Goal: Obtain resource: Download file/media

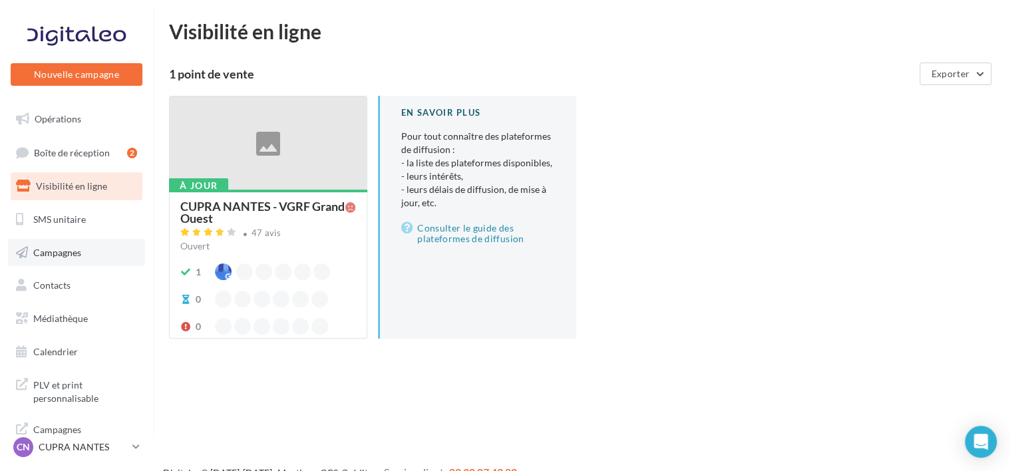
scroll to position [8, 0]
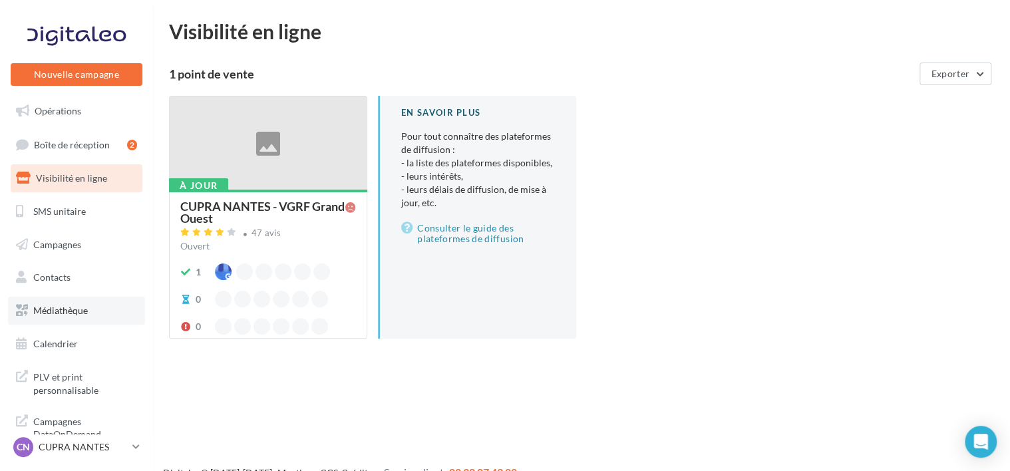
click at [63, 308] on span "Médiathèque" at bounding box center [60, 310] width 55 height 11
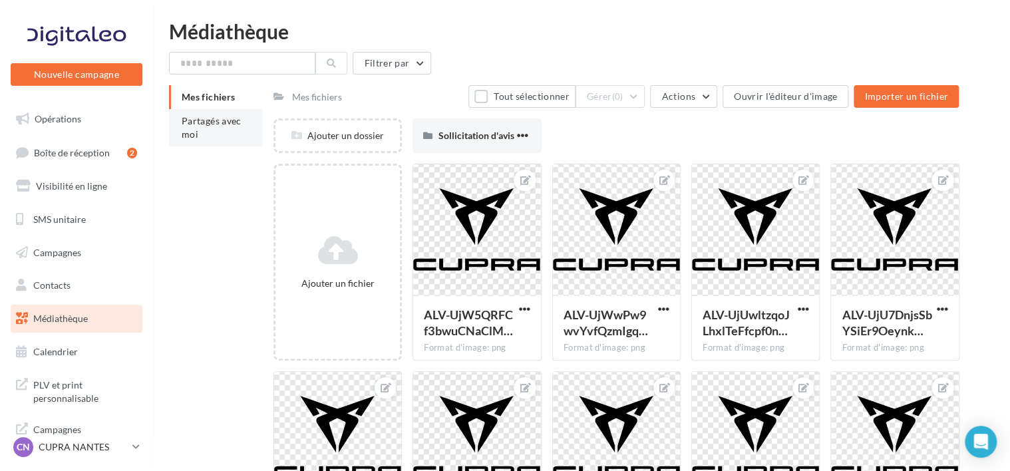
click at [194, 137] on span "Partagés avec moi" at bounding box center [212, 127] width 60 height 25
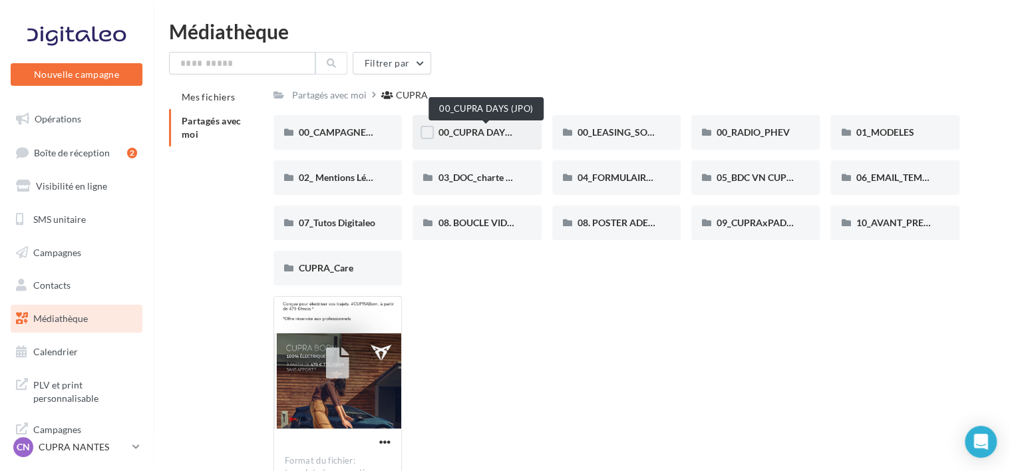
click at [478, 131] on span "00_CUPRA DAYS (JPO)" at bounding box center [486, 131] width 96 height 11
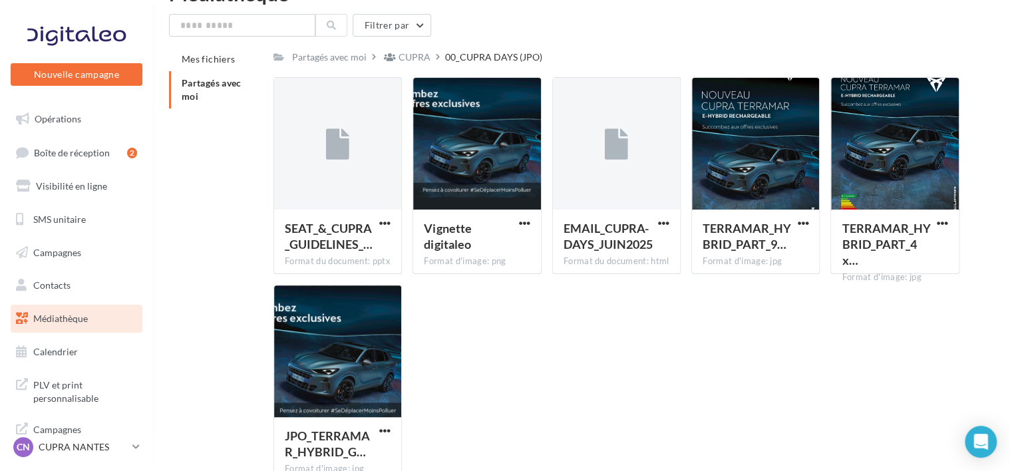
scroll to position [39, 0]
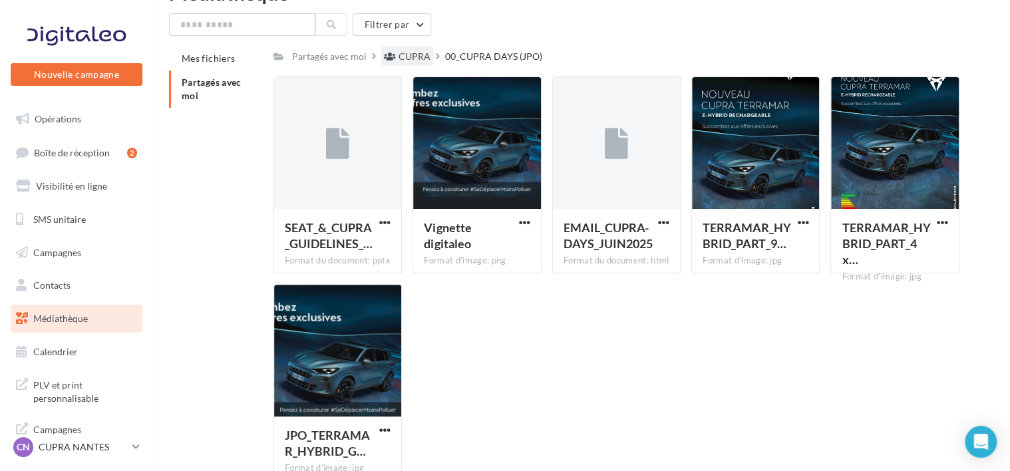
click at [409, 52] on div "CUPRA" at bounding box center [415, 56] width 32 height 13
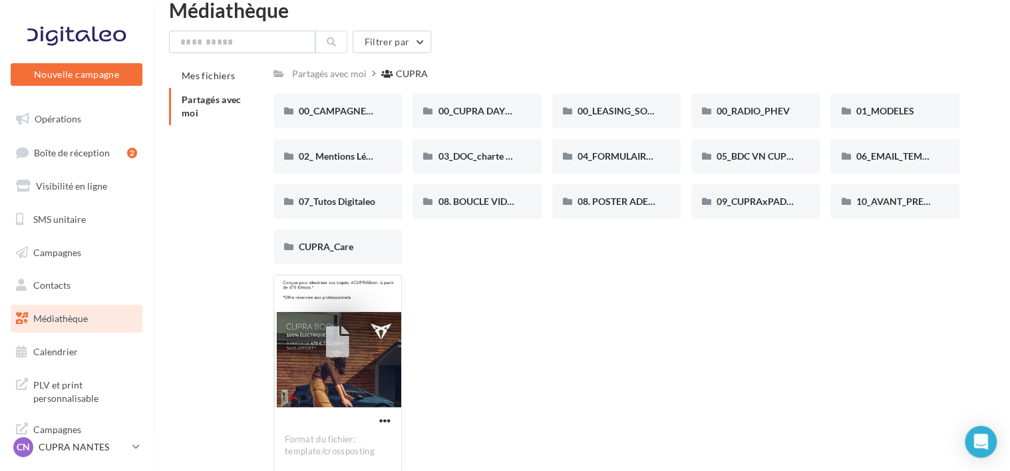
scroll to position [39, 0]
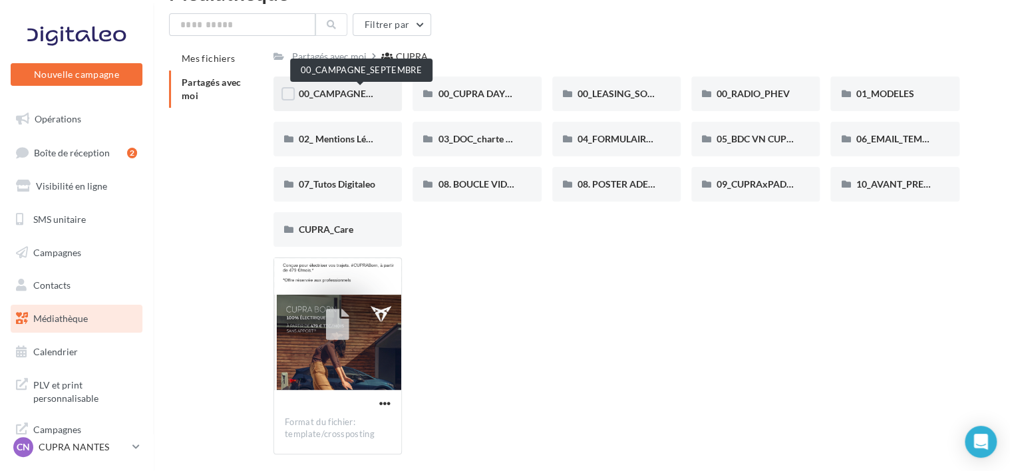
click at [343, 92] on span "00_CAMPAGNE_SEPTEMBRE" at bounding box center [361, 93] width 124 height 11
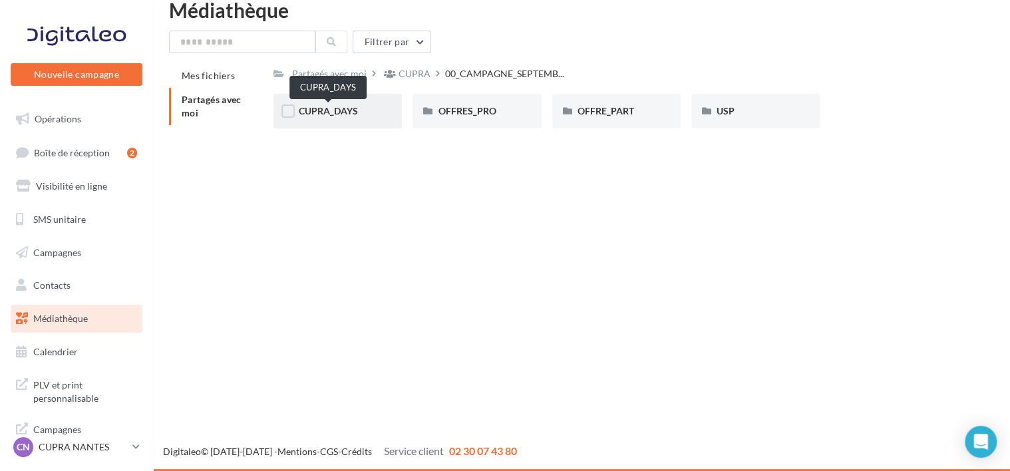
click at [343, 115] on span "CUPRA_DAYS" at bounding box center [328, 110] width 59 height 11
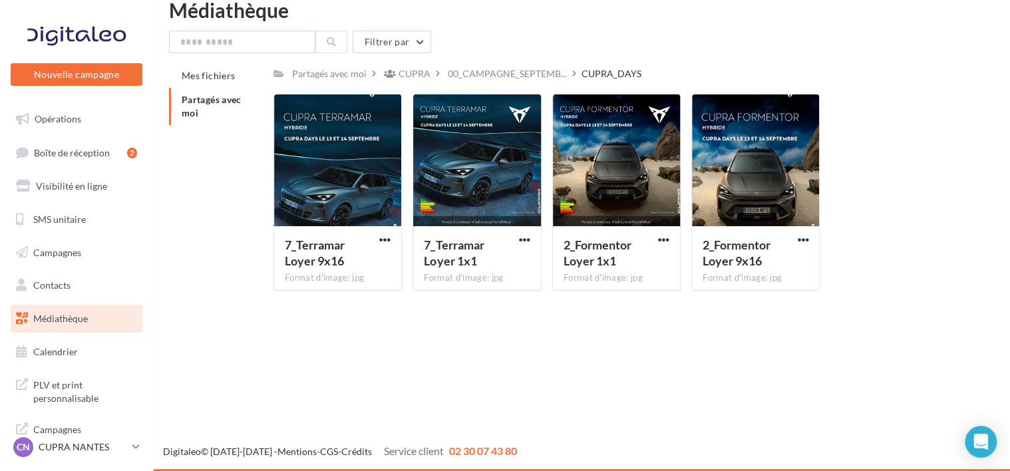
click at [492, 84] on div "Partagés avec moi CUPRA 00_CAMPAGNE_SEPTEMB... CUPRA_DAYS C Partagé par CUPRA 7…" at bounding box center [616, 183] width 686 height 238
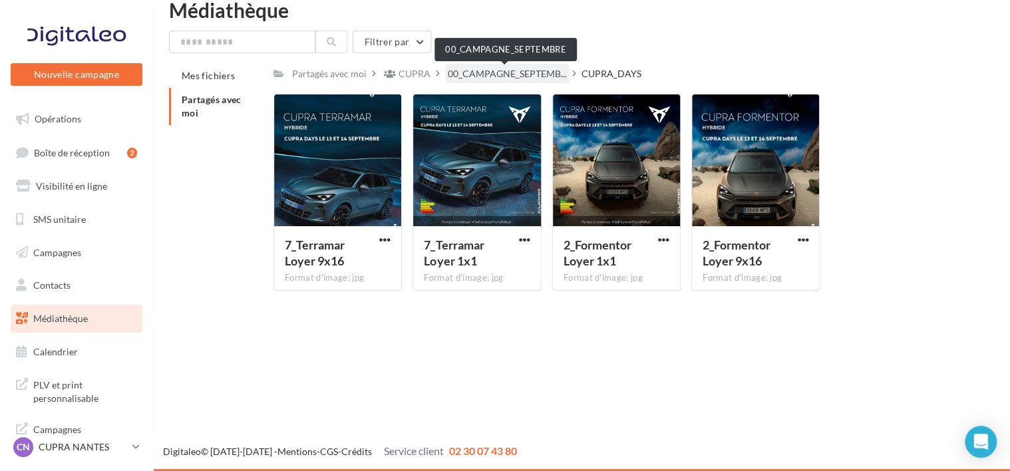
click at [484, 76] on span "00_CAMPAGNE_SEPTEMB..." at bounding box center [507, 73] width 119 height 13
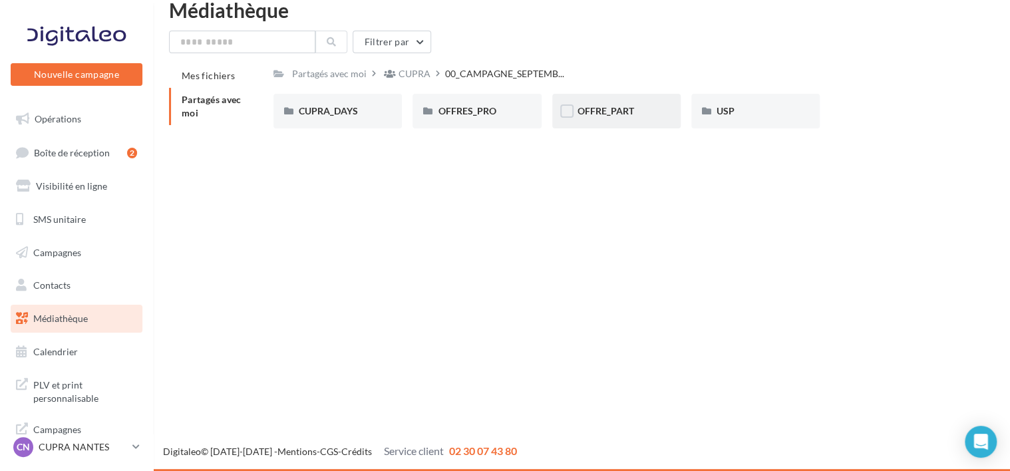
click at [611, 117] on div "OFFRE_PART" at bounding box center [617, 110] width 78 height 13
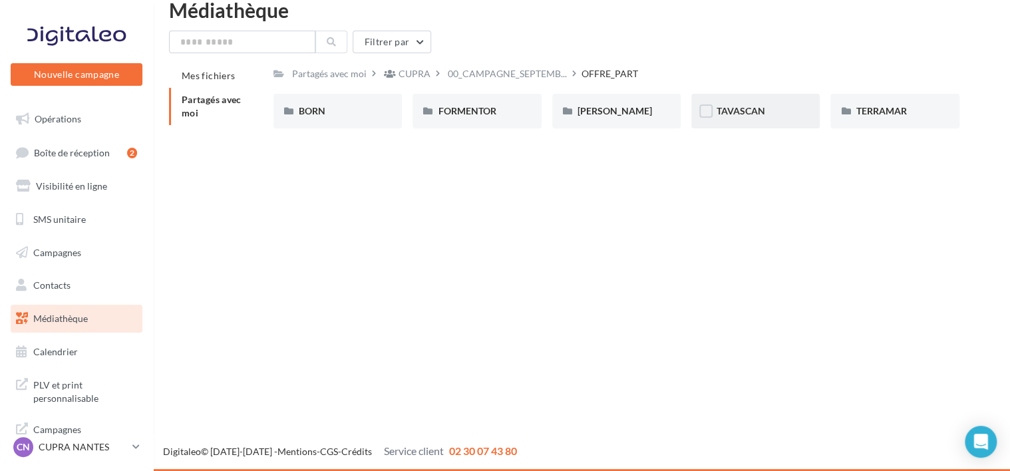
click at [780, 116] on div "TAVASCAN" at bounding box center [756, 110] width 78 height 13
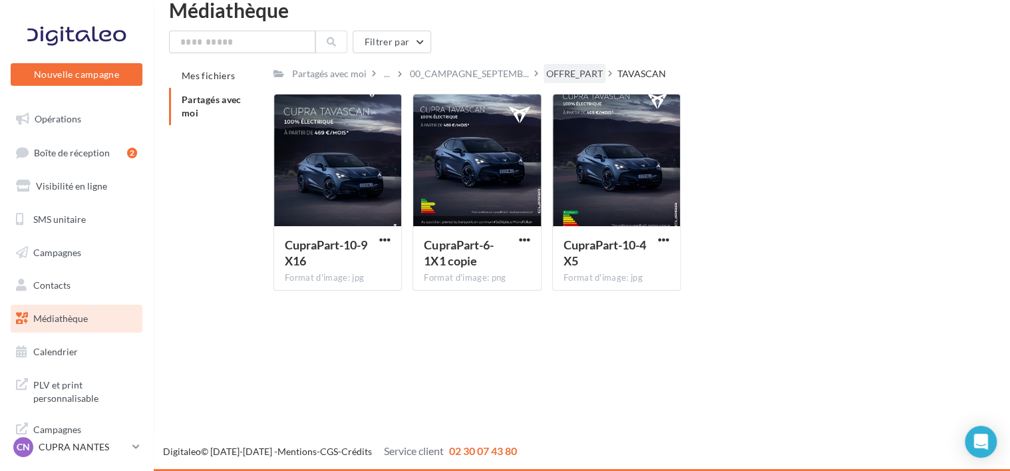
click at [584, 77] on div "OFFRE_PART" at bounding box center [574, 73] width 57 height 13
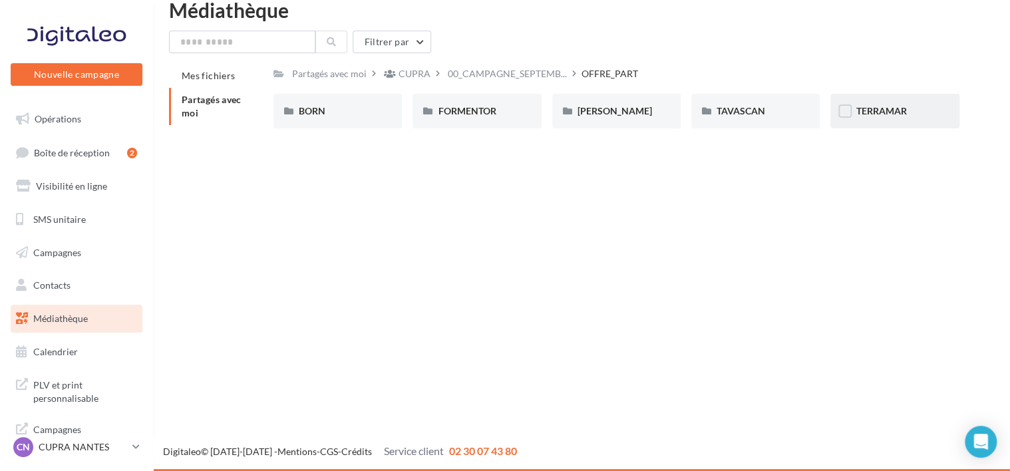
click at [874, 106] on span "TERRAMAR" at bounding box center [881, 110] width 51 height 11
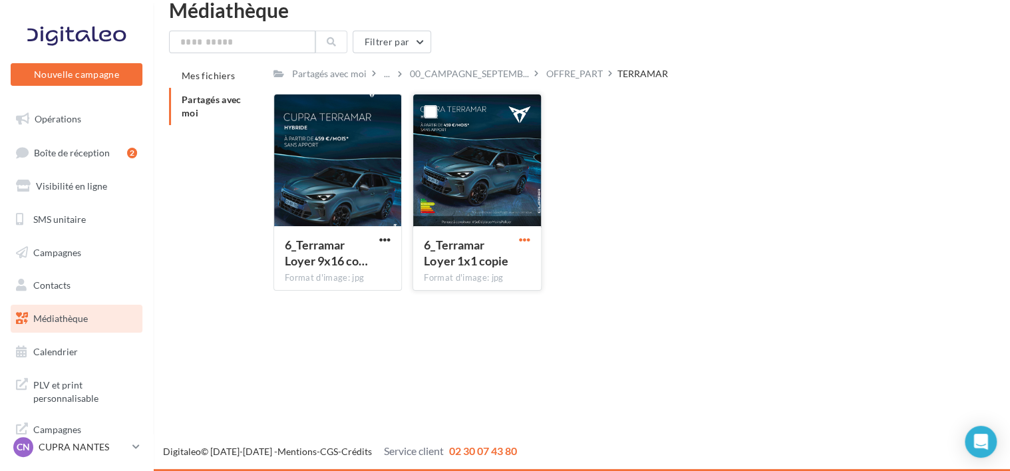
click at [525, 239] on span "button" at bounding box center [524, 239] width 11 height 11
click at [496, 263] on button "Télécharger" at bounding box center [466, 266] width 133 height 35
click at [655, 243] on div "6_Terramar Loyer 9x16 co… Format d'image: jpg 6_Terramar Loyer 9x16 copie 6_Ter…" at bounding box center [621, 198] width 697 height 208
click at [572, 81] on div "OFFRE_PART" at bounding box center [574, 73] width 57 height 13
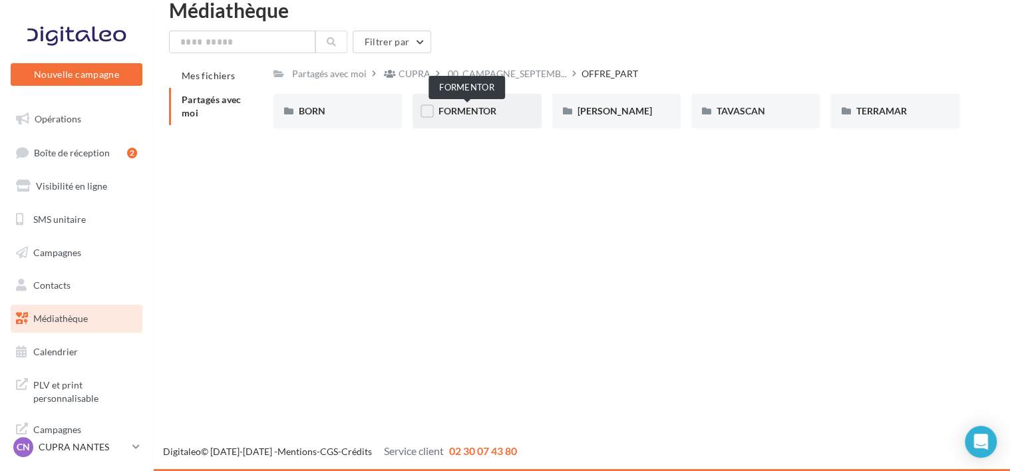
click at [458, 109] on span "FORMENTOR" at bounding box center [467, 110] width 58 height 11
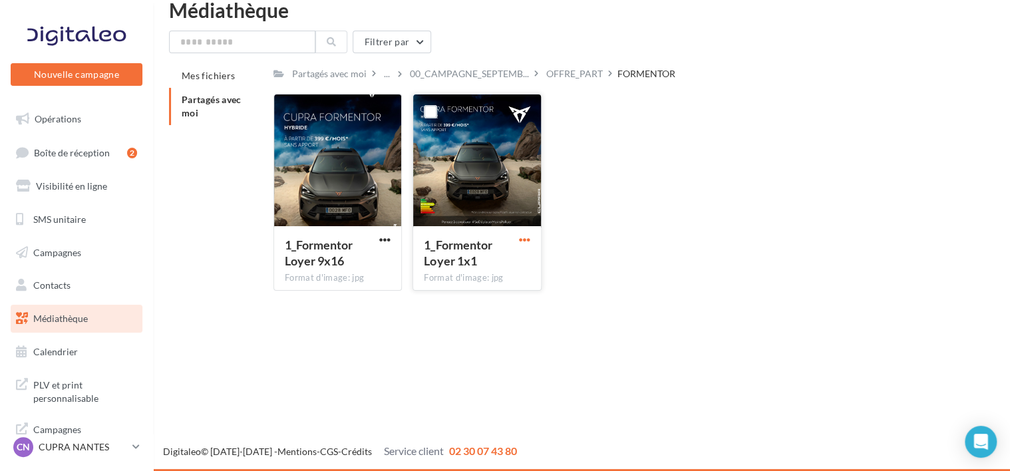
click at [524, 244] on span "button" at bounding box center [524, 239] width 11 height 11
click at [490, 265] on button "Télécharger" at bounding box center [466, 266] width 133 height 35
click at [77, 116] on span "Opérations" at bounding box center [58, 118] width 47 height 11
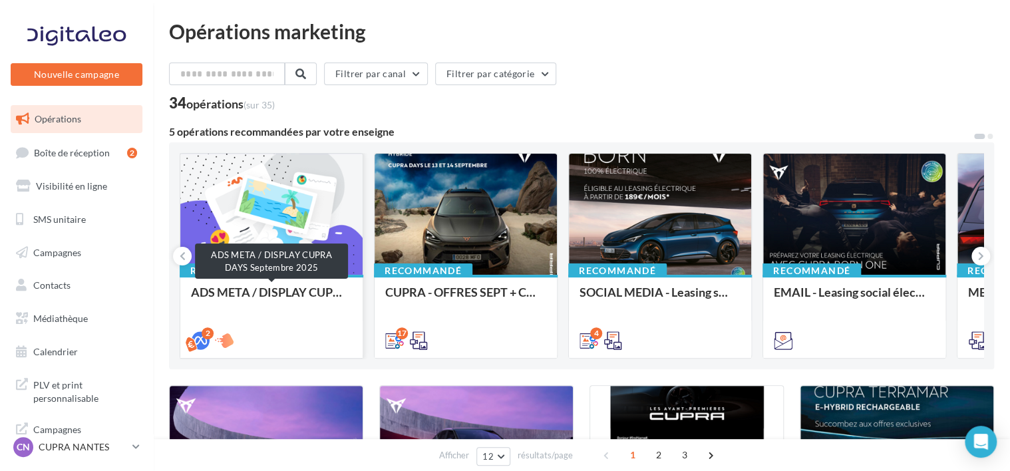
click at [274, 295] on div "ADS META / DISPLAY CUPRA DAYS Septembre 2025" at bounding box center [271, 298] width 161 height 27
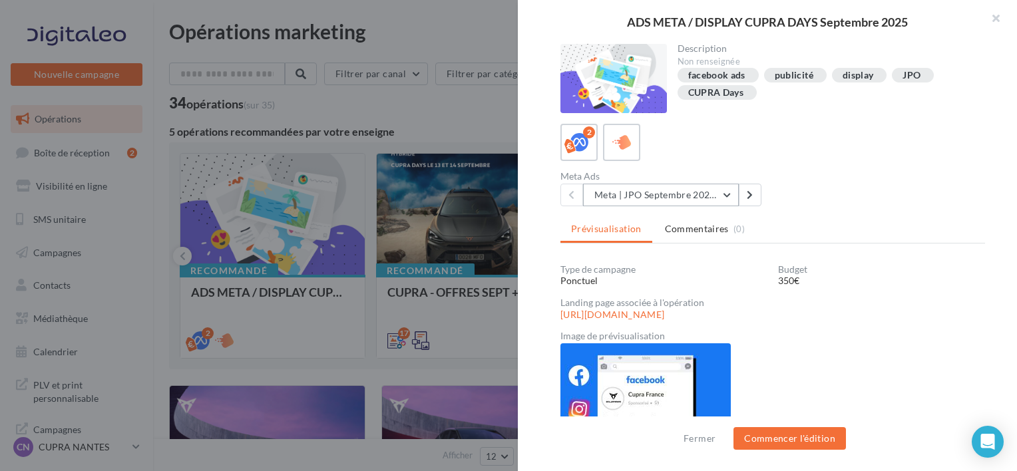
click at [676, 193] on button "Meta | JPO Septembre 2025 | Drive to store" at bounding box center [661, 195] width 156 height 23
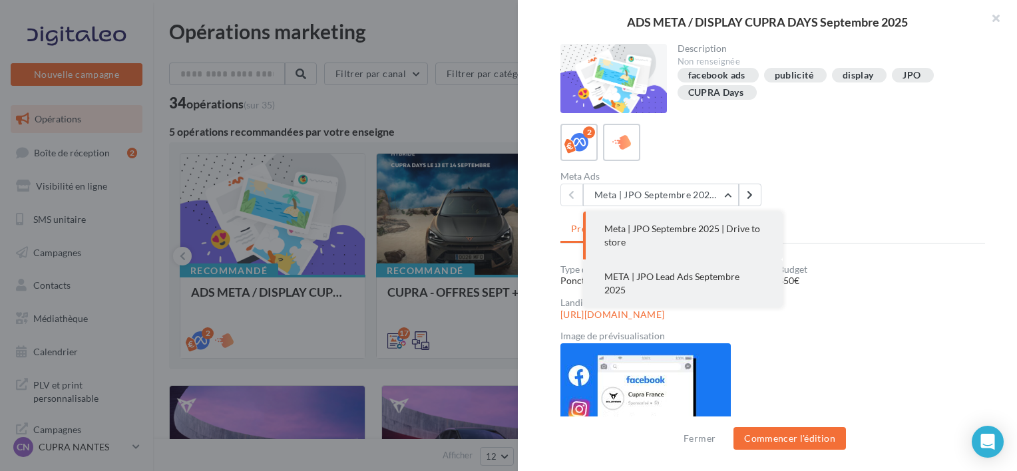
click at [678, 279] on span "META | JPO Lead Ads Septembre 2025" at bounding box center [671, 283] width 135 height 25
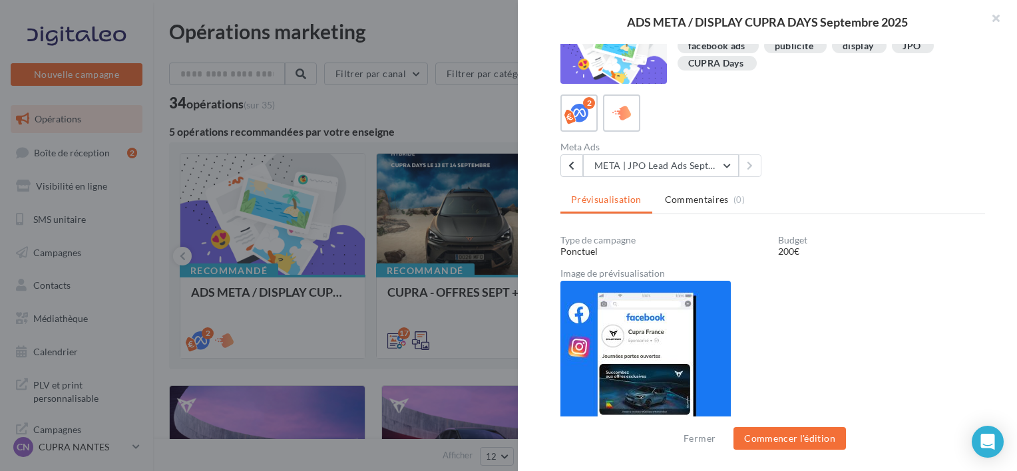
scroll to position [29, 0]
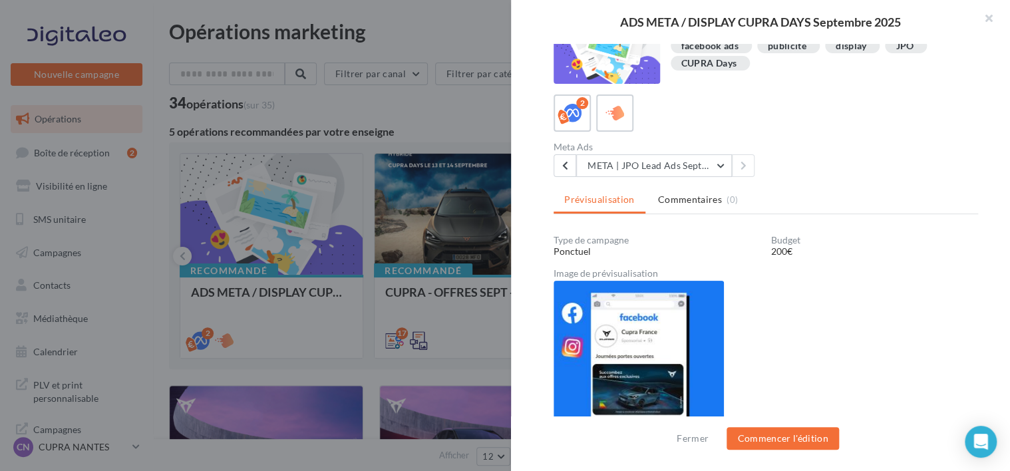
click at [332, 339] on div at bounding box center [505, 235] width 1010 height 471
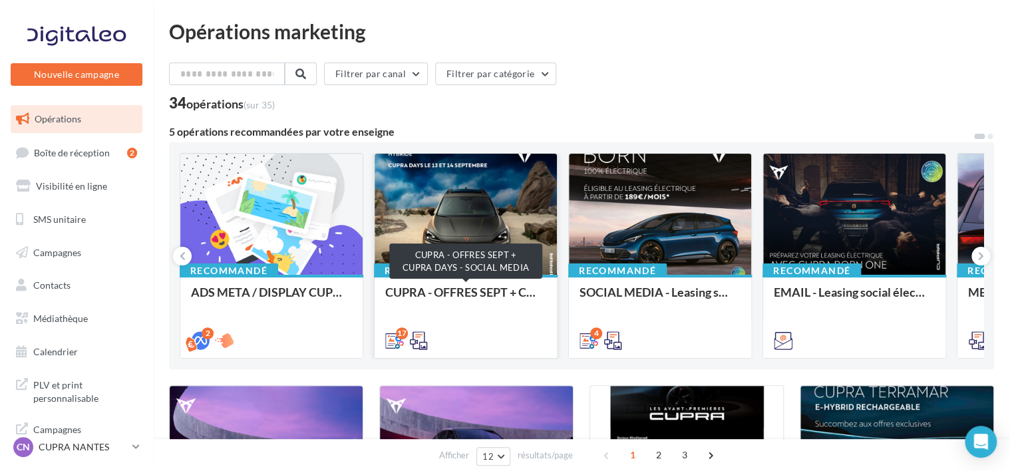
click at [498, 285] on div "CUPRA - OFFRES SEPT + CUPRA DAYS - SOCIAL MEDIA" at bounding box center [465, 298] width 161 height 27
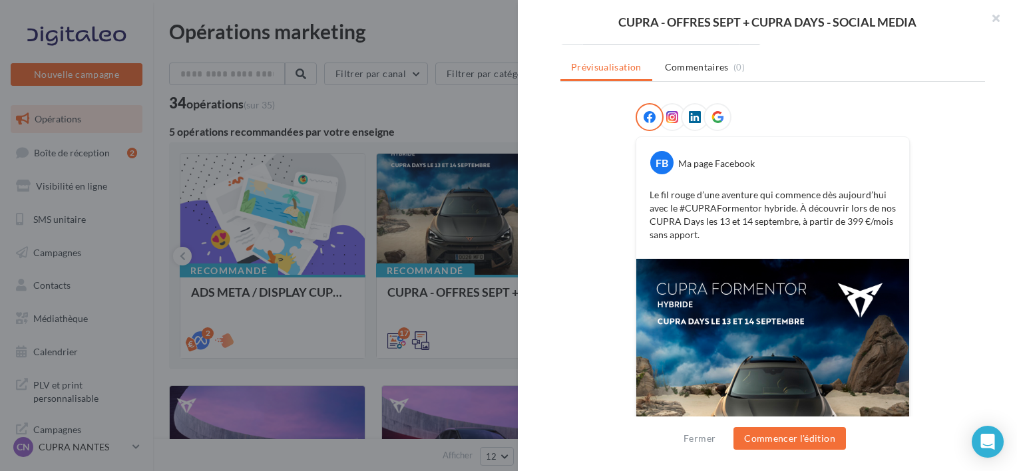
scroll to position [118, 0]
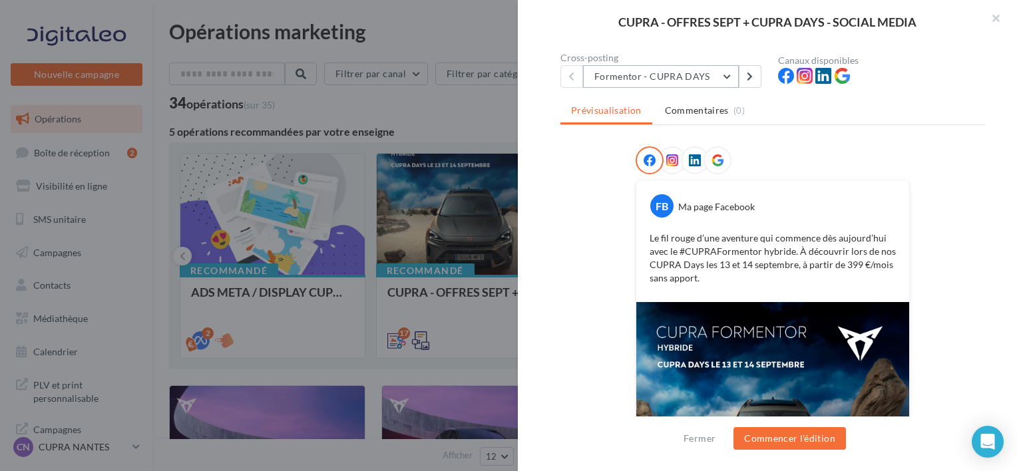
click at [643, 81] on button "Formentor - CUPRA DAYS" at bounding box center [661, 76] width 156 height 23
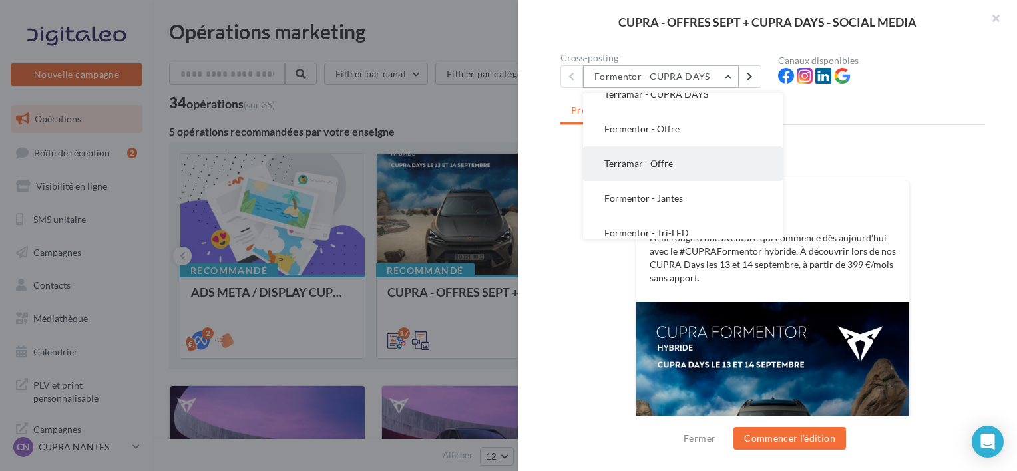
scroll to position [0, 0]
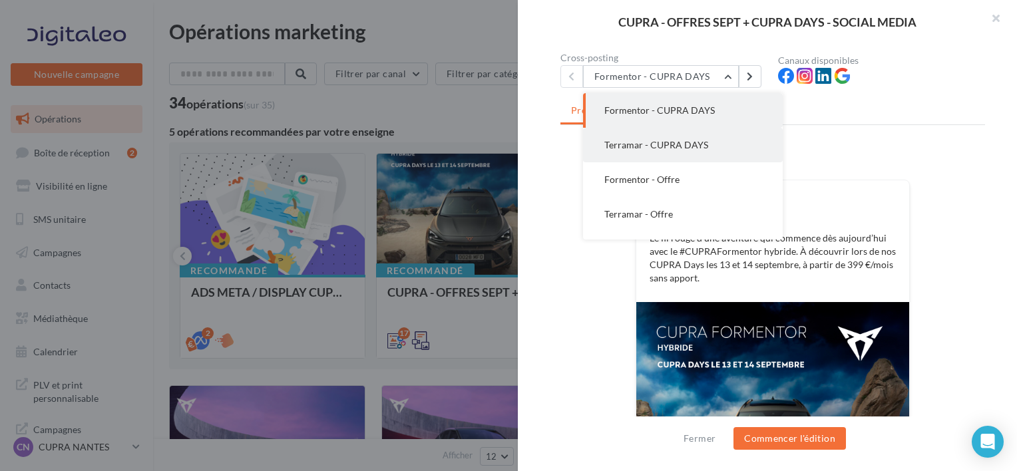
click at [676, 148] on span "Terramar - CUPRA DAYS" at bounding box center [656, 144] width 104 height 11
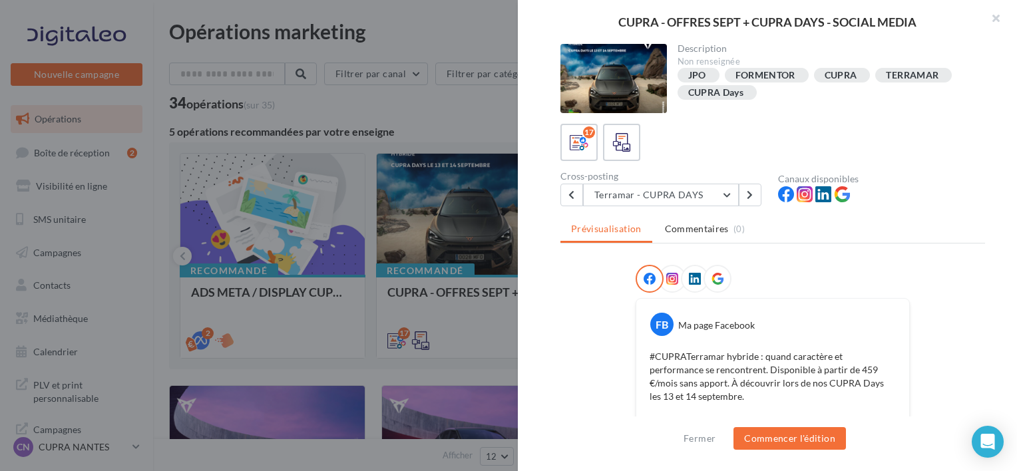
scroll to position [105, 0]
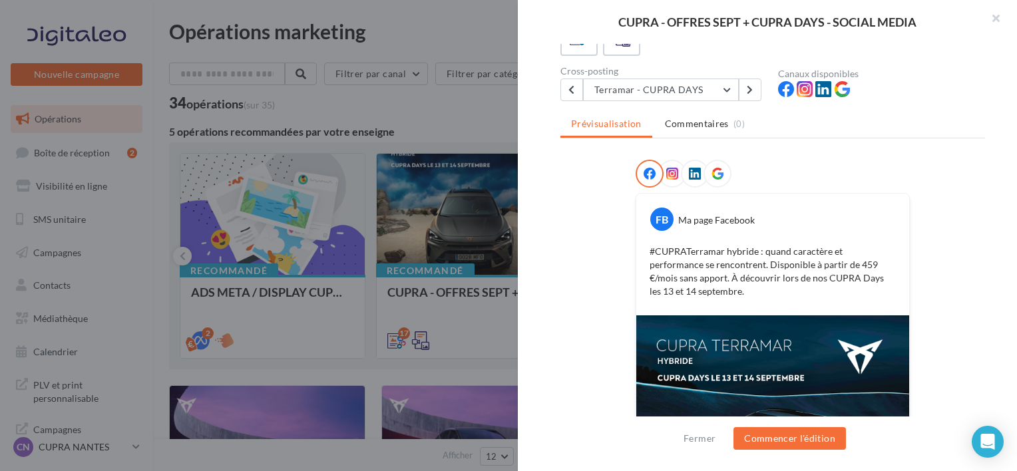
click at [413, 136] on div at bounding box center [508, 235] width 1017 height 471
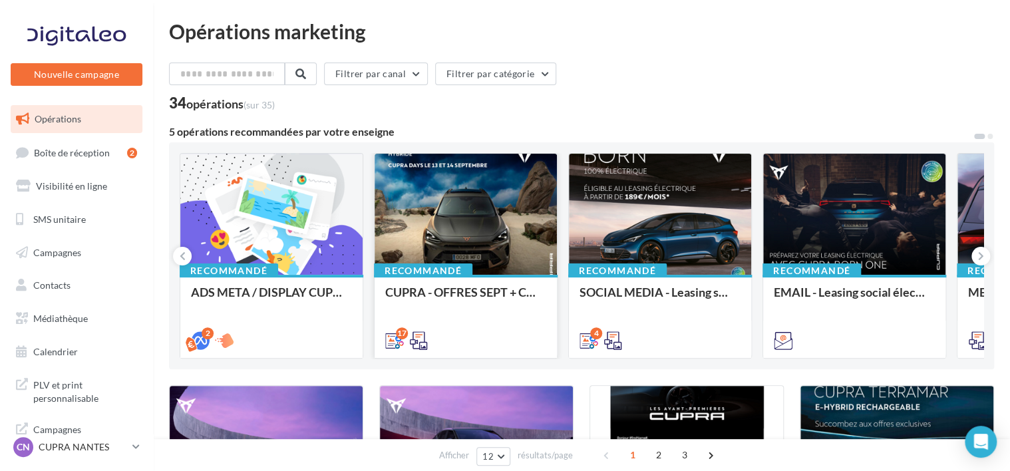
click at [490, 281] on div "Recommandé CUPRA - OFFRES SEPT + CUPRA DAYS - SOCIAL MEDIA" at bounding box center [466, 316] width 182 height 82
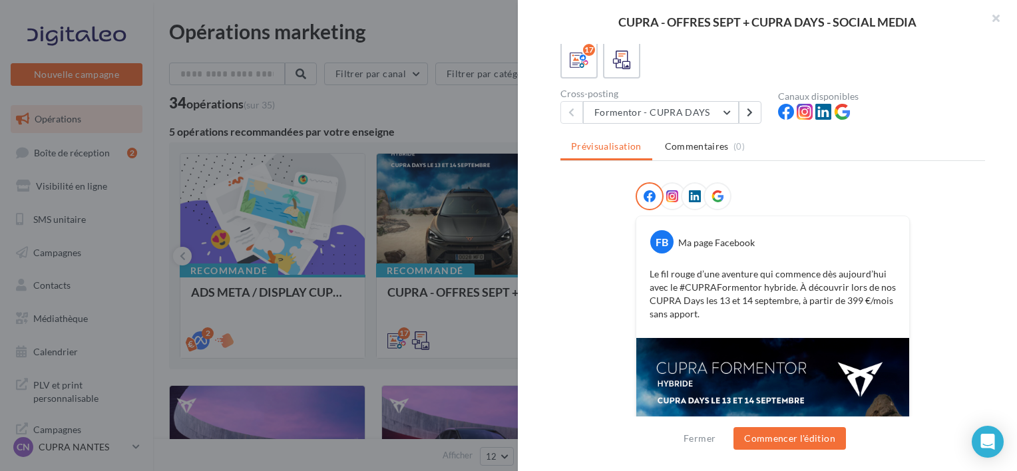
scroll to position [83, 0]
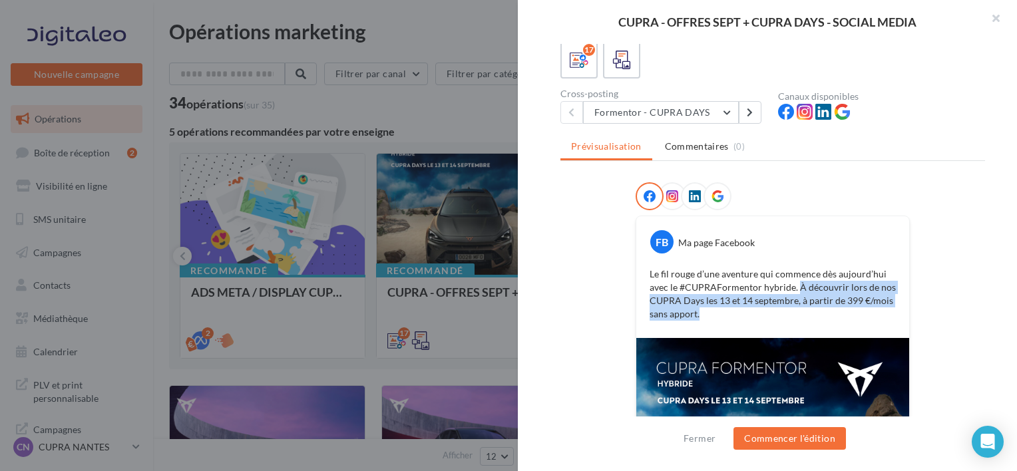
drag, startPoint x: 824, startPoint y: 307, endPoint x: 794, endPoint y: 285, distance: 37.1
click at [794, 285] on p "Le fil rouge d’une aventure qui commence dès aujourd’hui avec le #CUPRAFormento…" at bounding box center [772, 293] width 246 height 53
copy p "À découvrir lors de nos CUPRA Days les 13 et 14 septembre, à partir de 399 €/mo…"
